Goal: Task Accomplishment & Management: Use online tool/utility

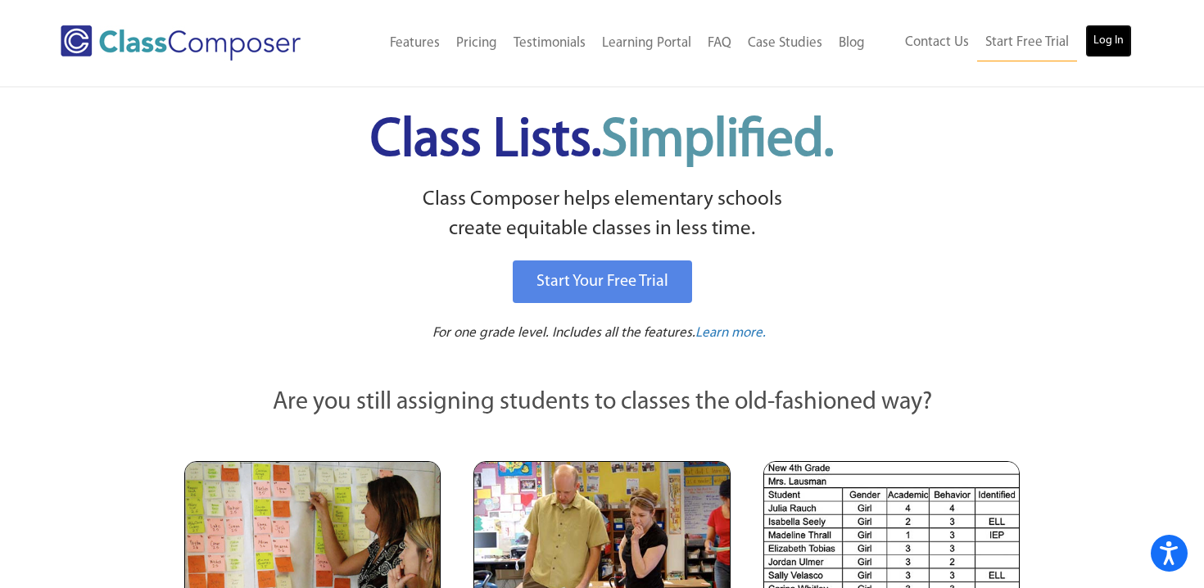
click at [1103, 40] on link "Log In" at bounding box center [1108, 41] width 47 height 33
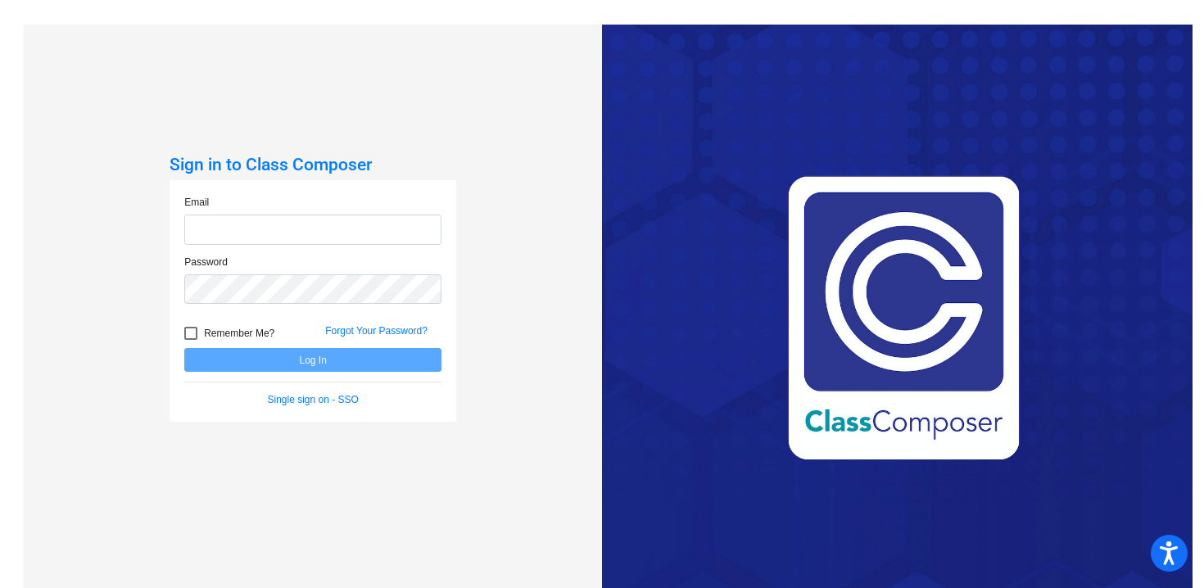
type input "[EMAIL_ADDRESS][DOMAIN_NAME]"
click at [317, 362] on button "Log In" at bounding box center [312, 360] width 257 height 24
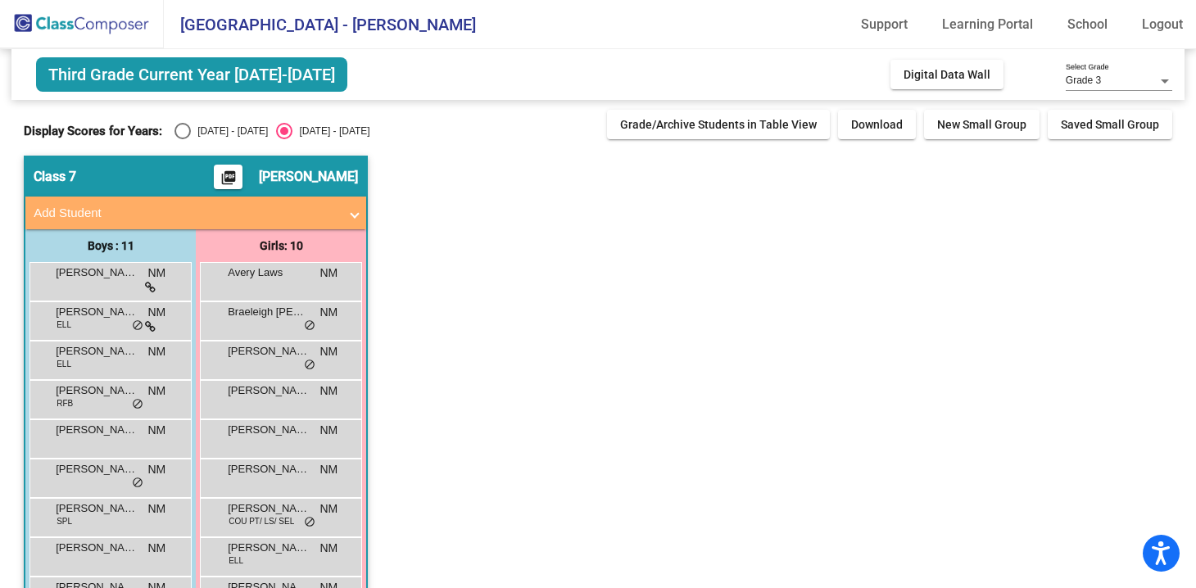
click at [191, 136] on div "[DATE] - [DATE]" at bounding box center [229, 131] width 77 height 15
click at [183, 139] on input "[DATE] - [DATE]" at bounding box center [182, 139] width 1 height 1
radio input "true"
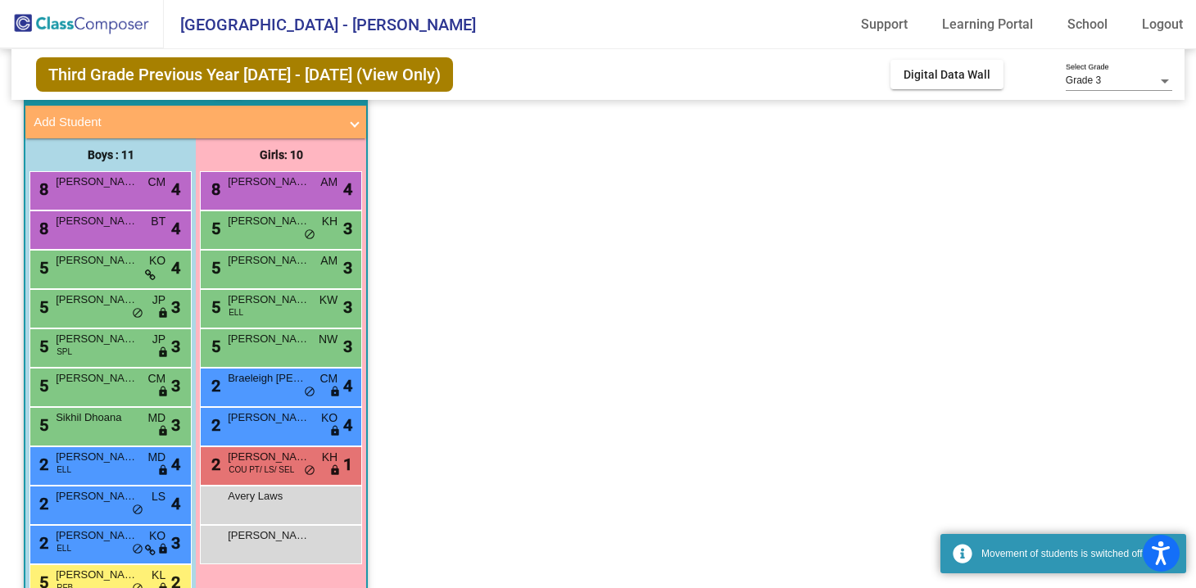
scroll to position [133, 0]
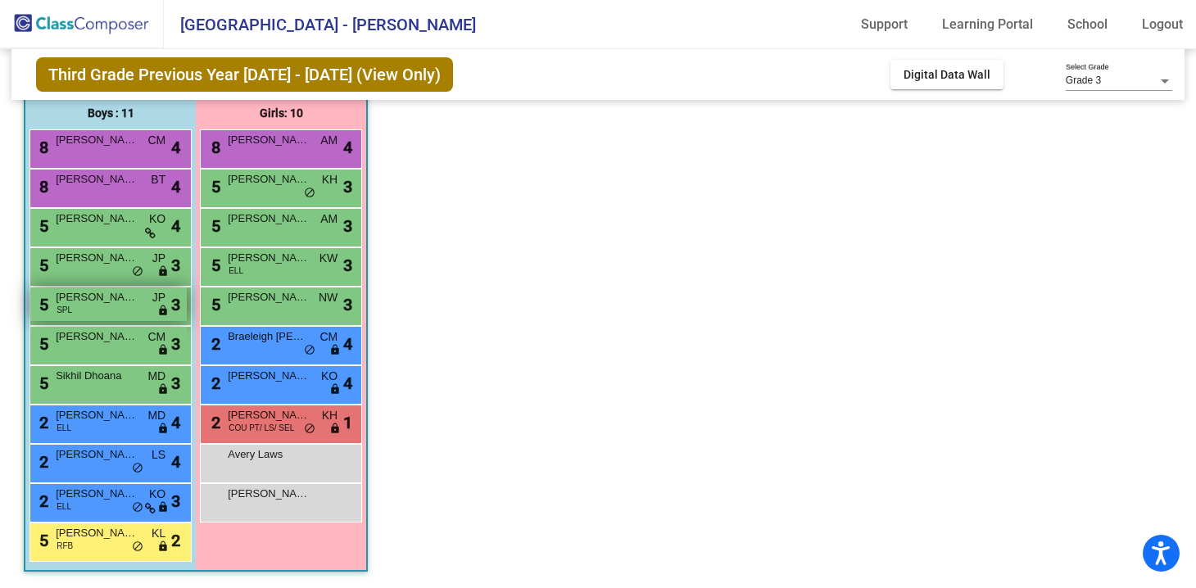
click at [75, 306] on div "5 [PERSON_NAME] SPL JP lock do_not_disturb_alt 3" at bounding box center [108, 305] width 156 height 34
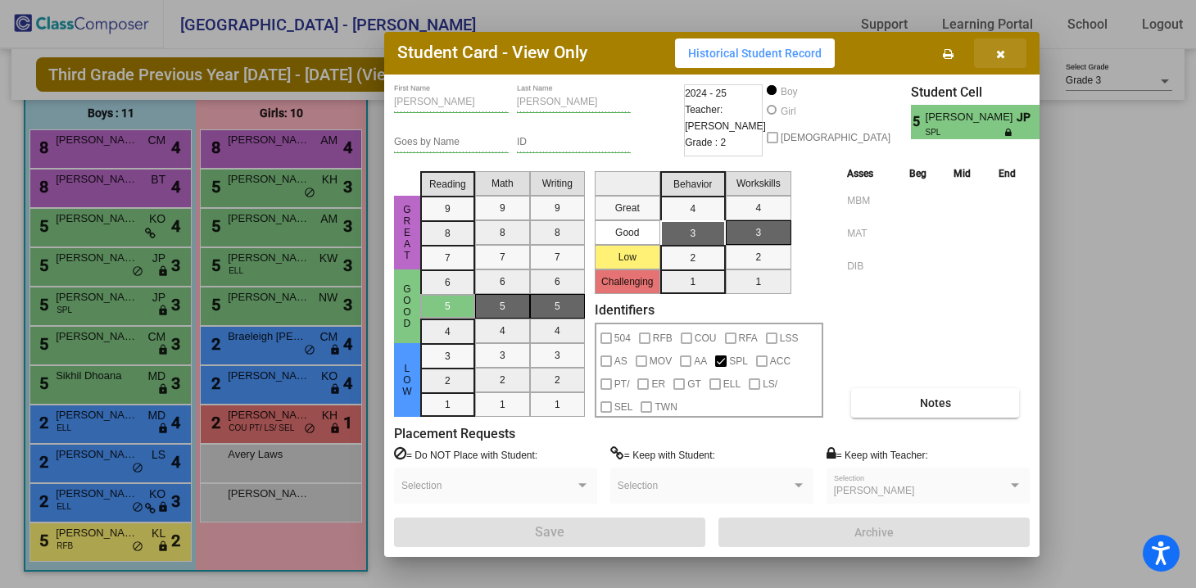
click at [1004, 52] on icon "button" at bounding box center [1000, 53] width 9 height 11
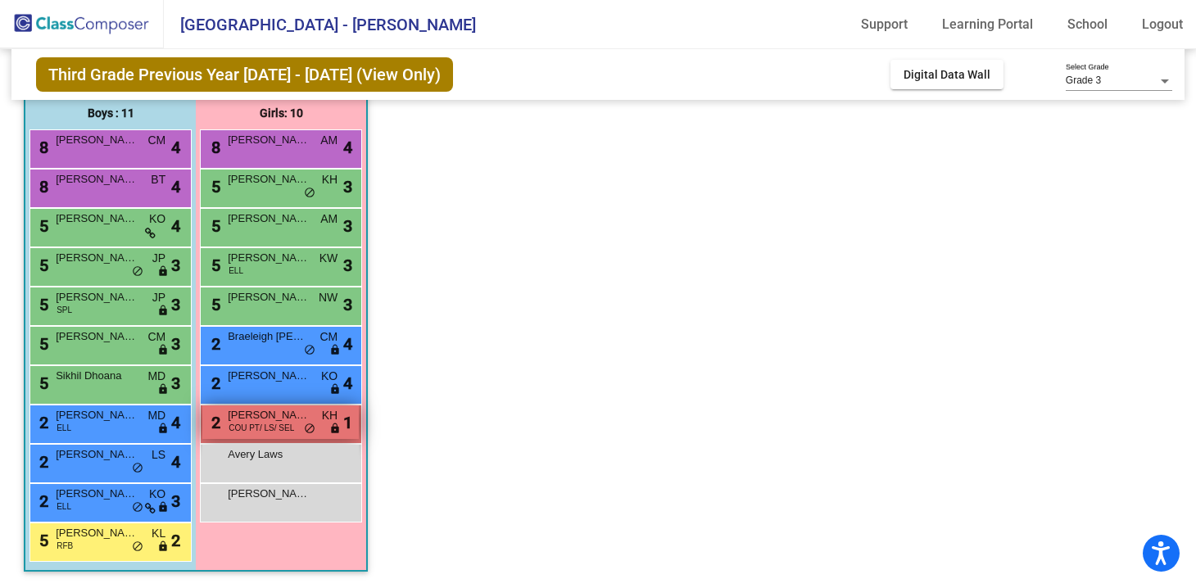
click at [277, 423] on span "COU PT/ LS/ SEL" at bounding box center [262, 428] width 66 height 12
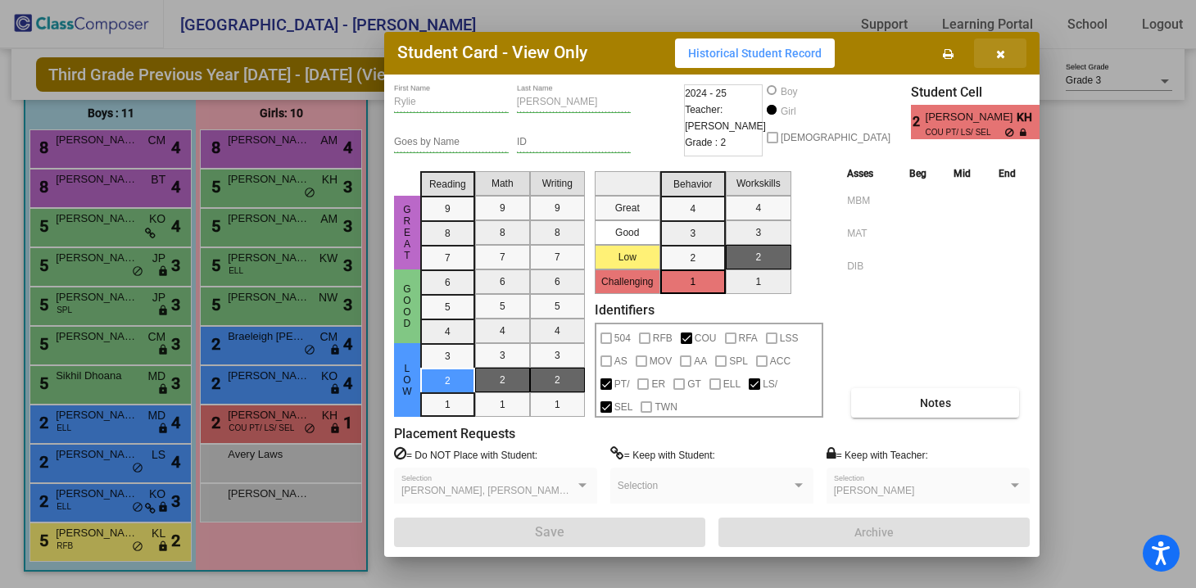
click at [1009, 53] on button "button" at bounding box center [1000, 52] width 52 height 29
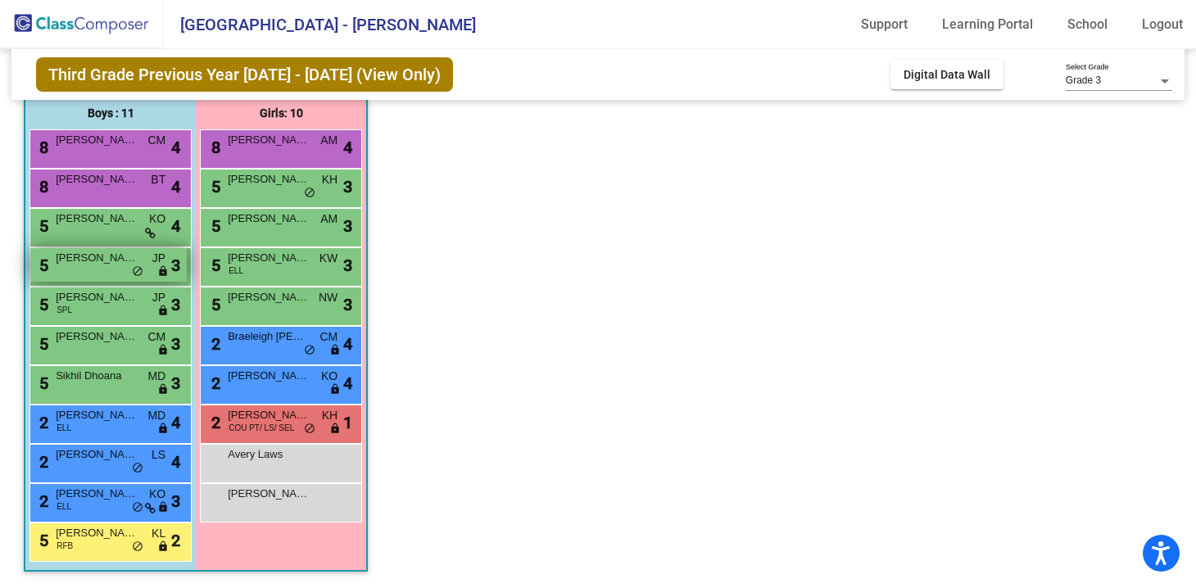
click at [111, 259] on span "[PERSON_NAME]" at bounding box center [97, 258] width 82 height 16
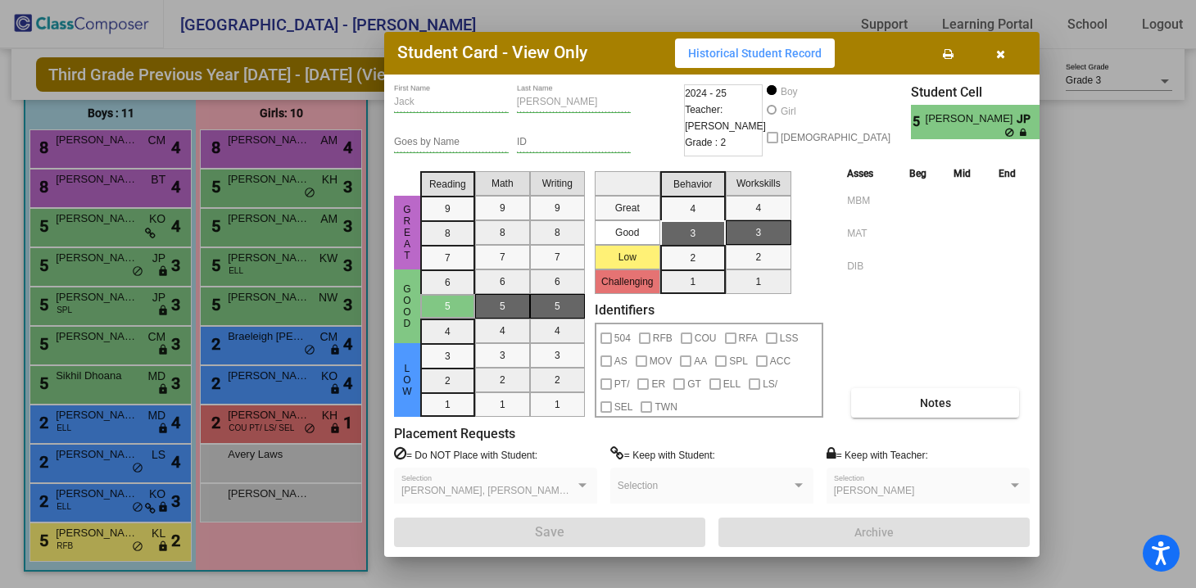
click at [1004, 57] on button "button" at bounding box center [1000, 52] width 52 height 29
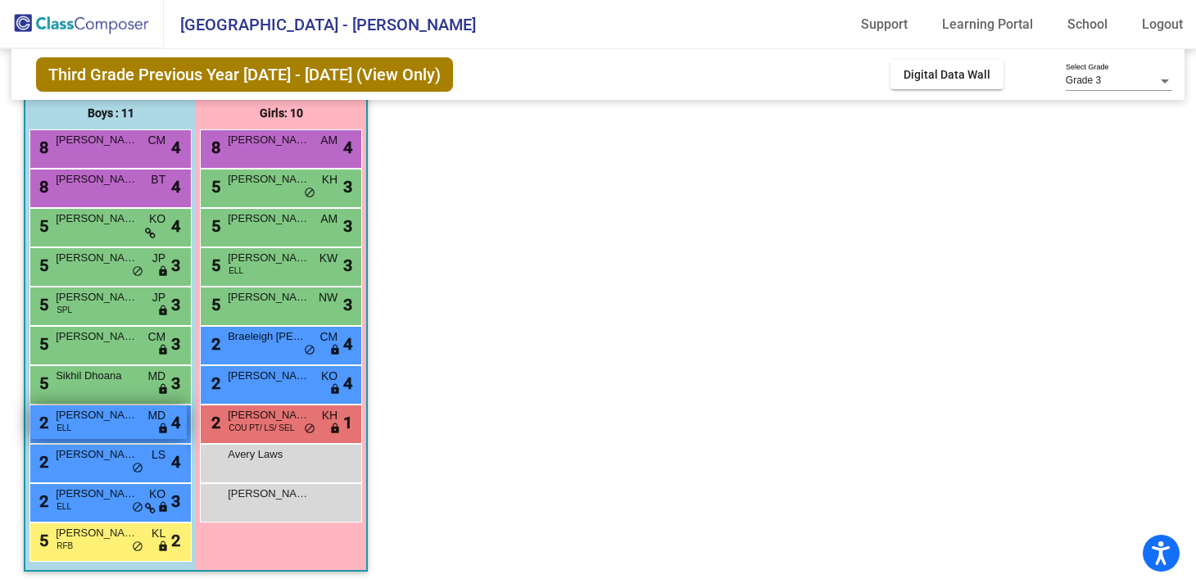
click at [74, 428] on div "2 [PERSON_NAME] ELL MD lock do_not_disturb_alt 4" at bounding box center [108, 422] width 156 height 34
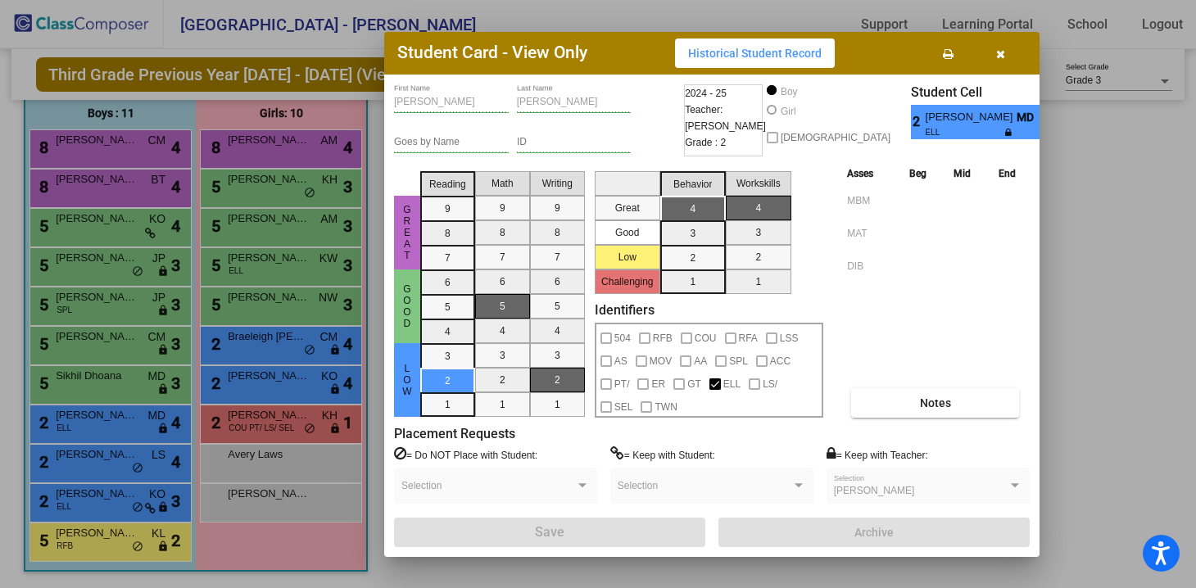
click at [1000, 60] on button "button" at bounding box center [1000, 52] width 52 height 29
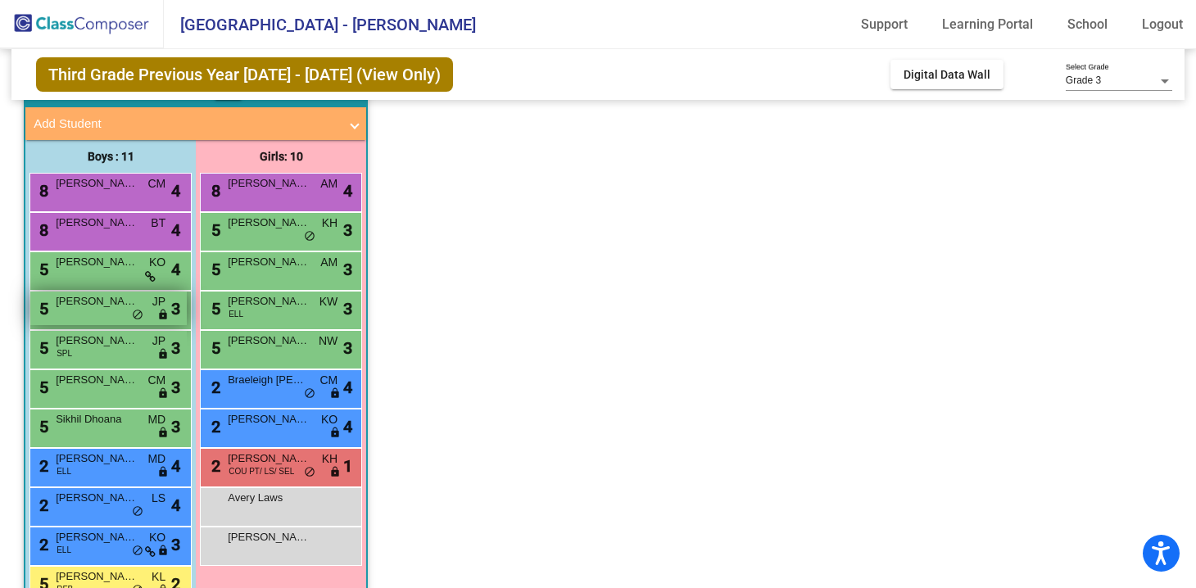
scroll to position [91, 0]
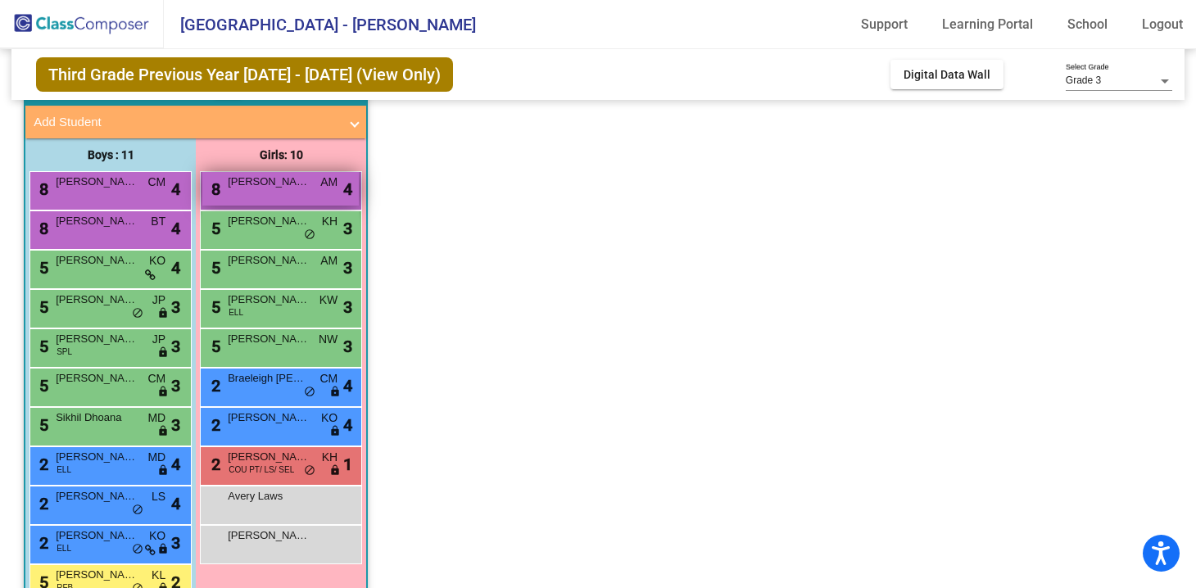
click at [249, 193] on div "8 [PERSON_NAME] AM lock do_not_disturb_alt 4" at bounding box center [280, 189] width 156 height 34
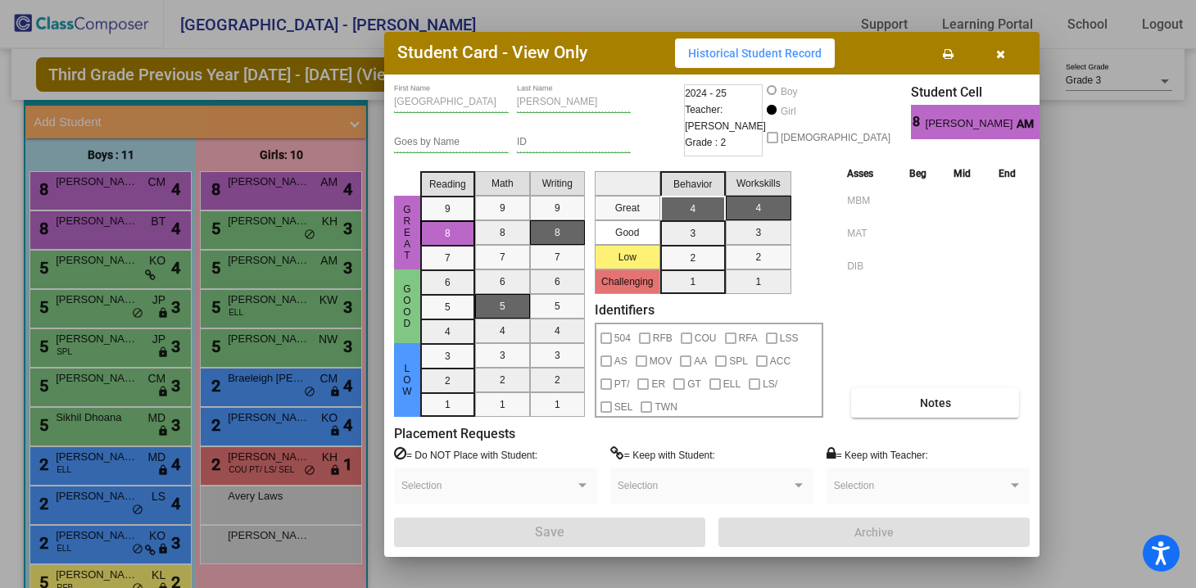
click at [1001, 47] on span "button" at bounding box center [1000, 53] width 9 height 13
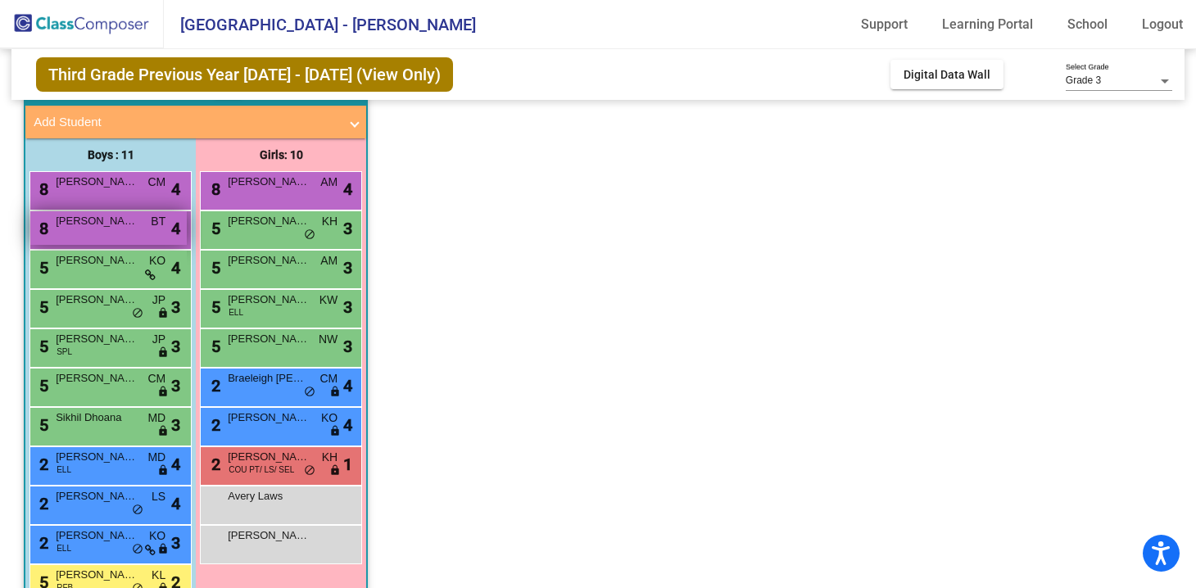
scroll to position [133, 0]
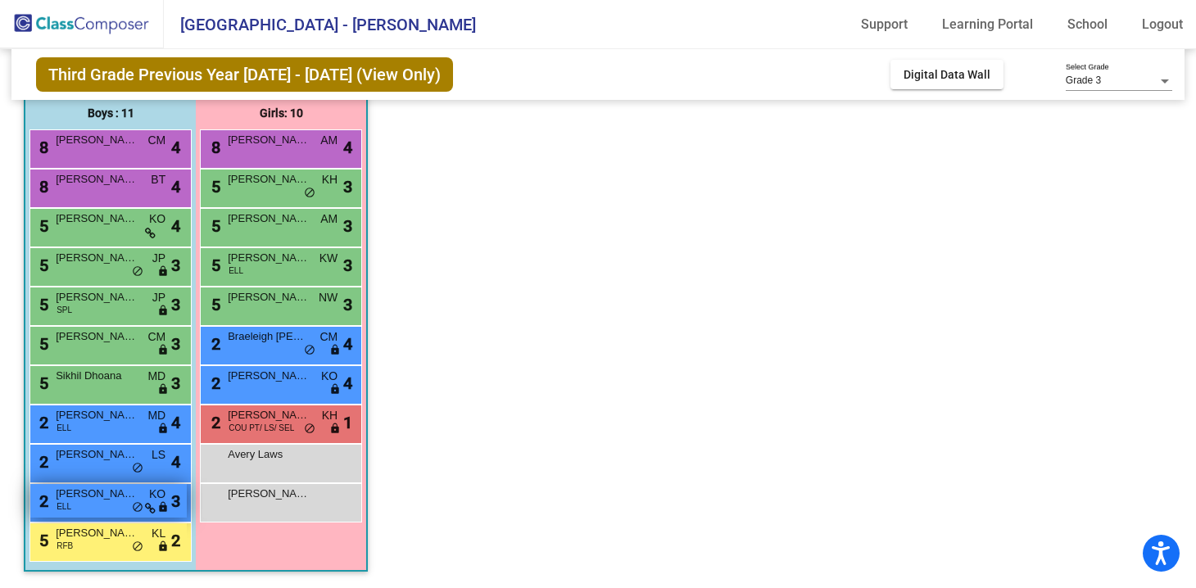
click at [98, 491] on span "[PERSON_NAME]" at bounding box center [97, 494] width 82 height 16
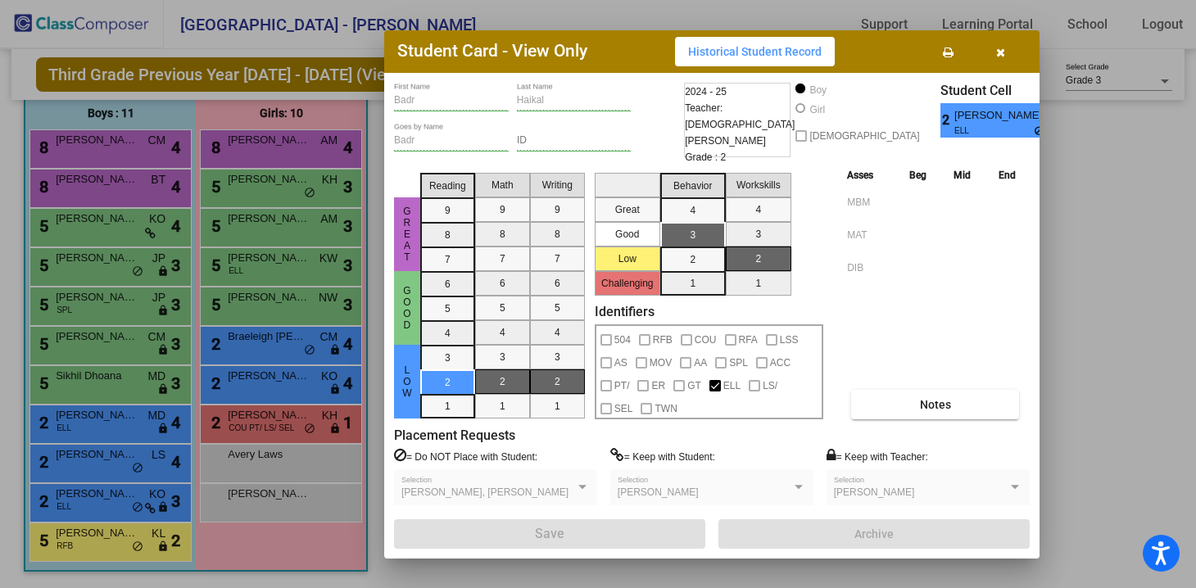
click at [1007, 52] on button "button" at bounding box center [1000, 51] width 52 height 29
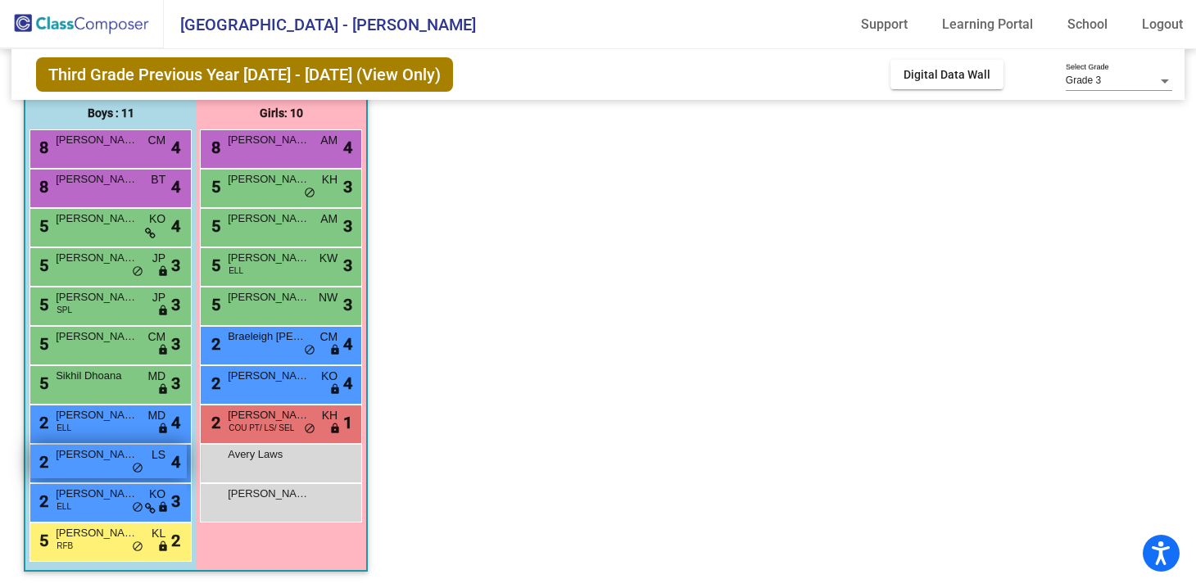
click at [102, 468] on div "2 [PERSON_NAME] LS lock do_not_disturb_alt 4" at bounding box center [108, 462] width 156 height 34
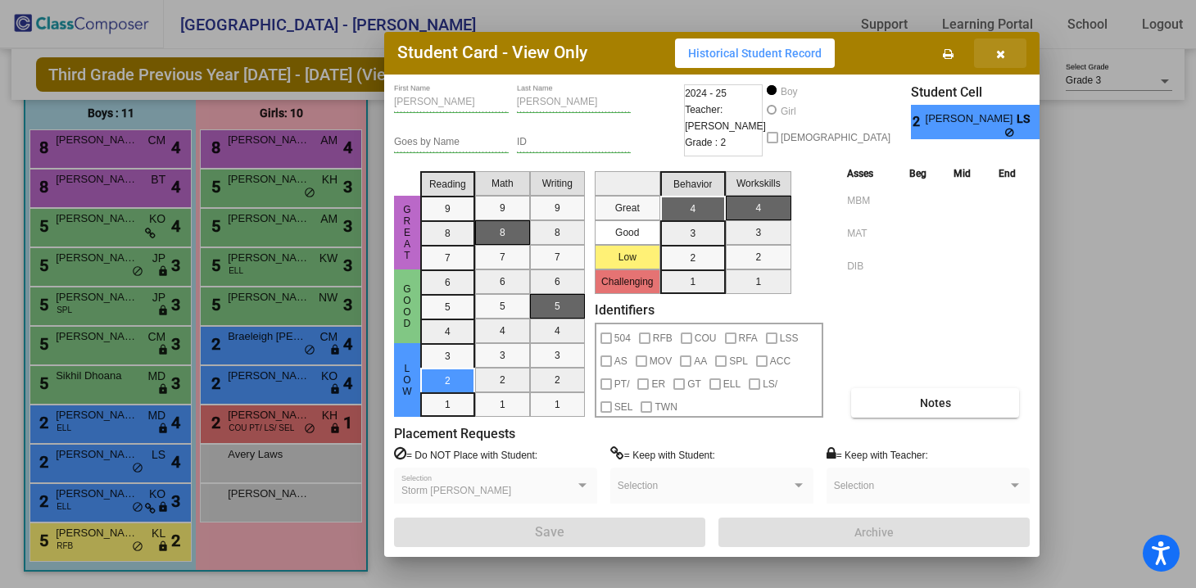
click at [994, 53] on button "button" at bounding box center [1000, 52] width 52 height 29
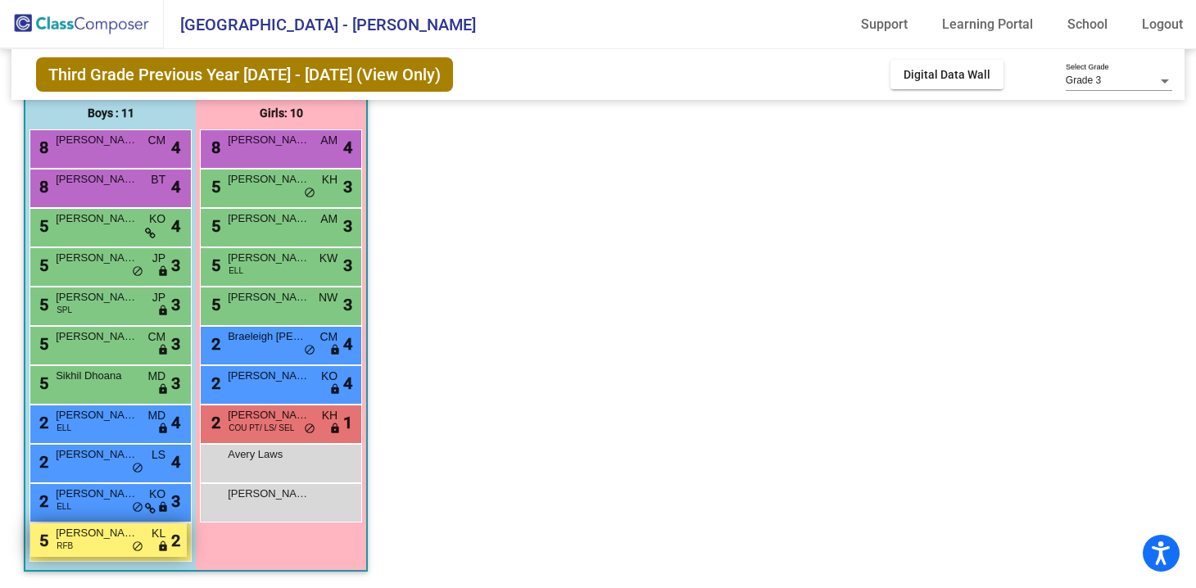
click at [106, 537] on span "[PERSON_NAME]" at bounding box center [97, 533] width 82 height 16
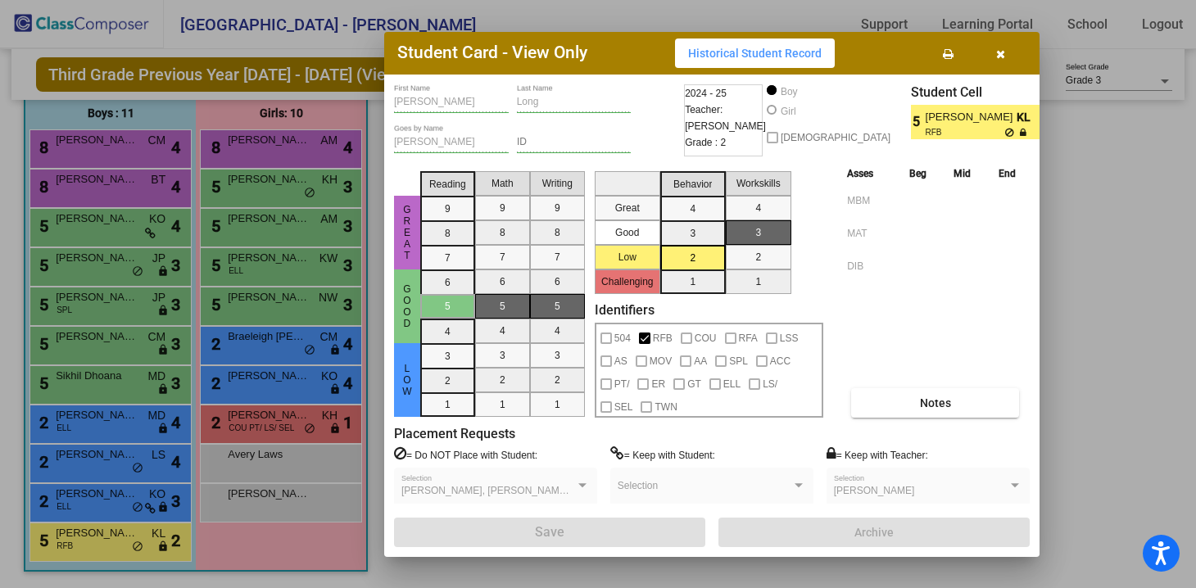
click at [1003, 48] on icon "button" at bounding box center [1000, 53] width 9 height 11
